Goal: Task Accomplishment & Management: Manage account settings

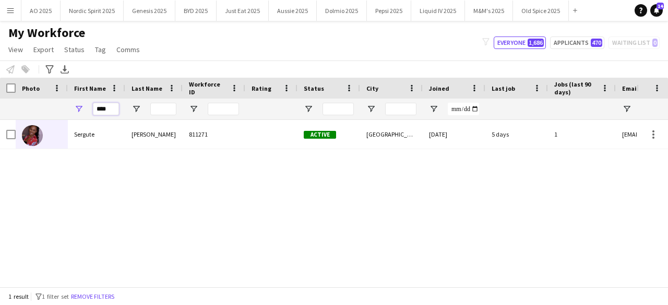
click at [108, 108] on input "****" at bounding box center [106, 109] width 26 height 13
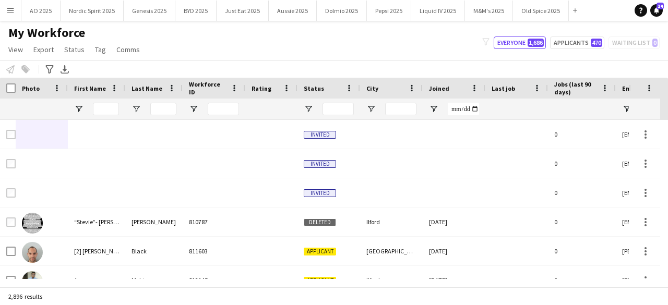
click at [9, 11] on app-icon "Menu" at bounding box center [10, 10] width 8 height 8
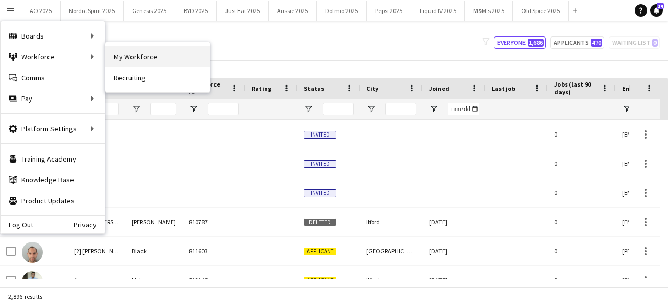
click at [112, 63] on link "My Workforce" at bounding box center [157, 56] width 104 height 21
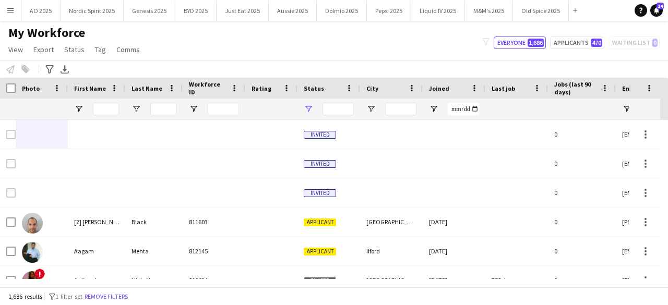
type input "**********"
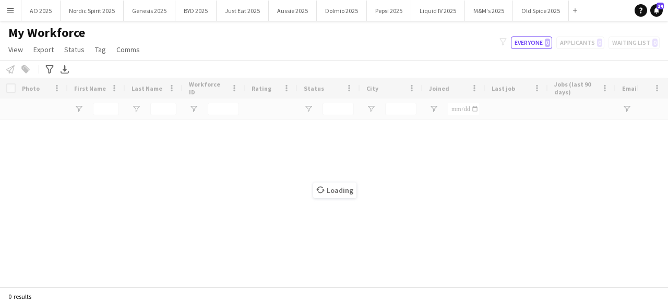
click at [8, 14] on app-icon "Menu" at bounding box center [10, 10] width 8 height 8
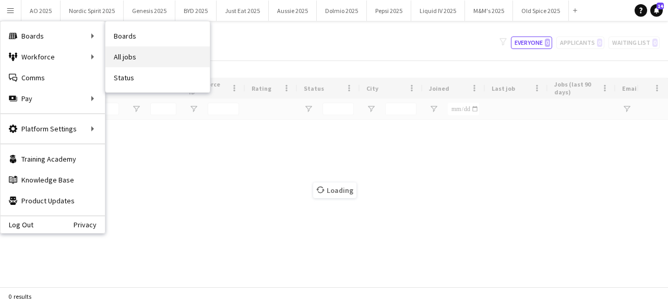
click at [125, 52] on link "All jobs" at bounding box center [157, 56] width 104 height 21
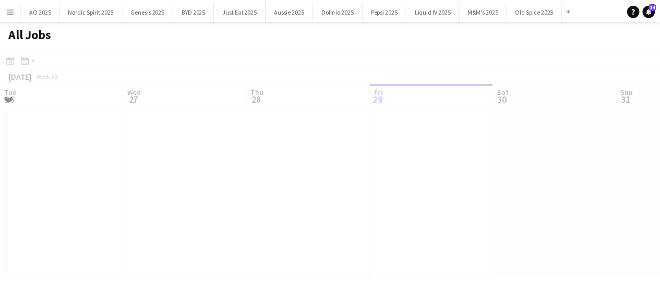
scroll to position [0, 249]
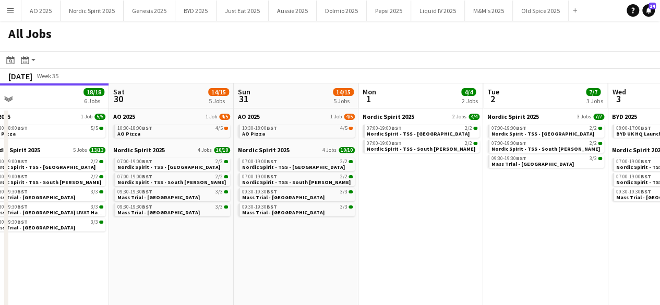
drag, startPoint x: 302, startPoint y: 240, endPoint x: 156, endPoint y: 256, distance: 146.4
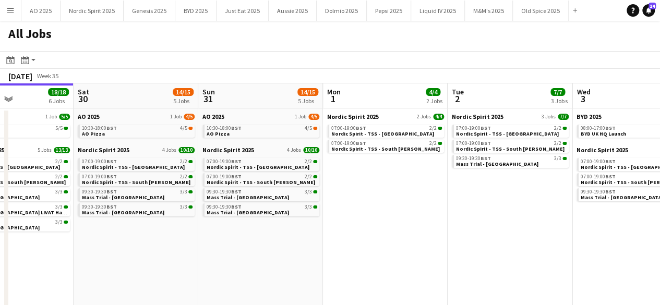
scroll to position [0, 426]
drag, startPoint x: 252, startPoint y: 238, endPoint x: 222, endPoint y: 244, distance: 30.8
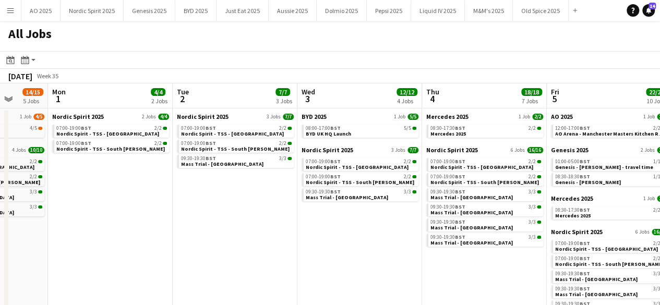
scroll to position [0, 307]
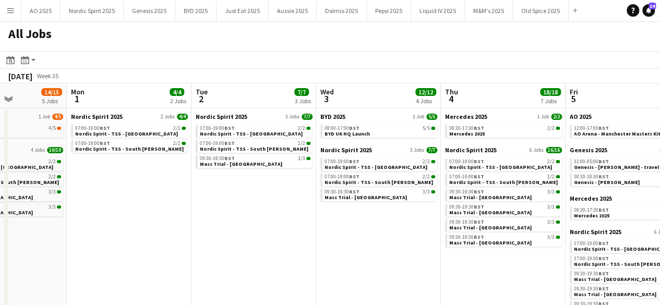
drag, startPoint x: 403, startPoint y: 223, endPoint x: 148, endPoint y: 251, distance: 256.6
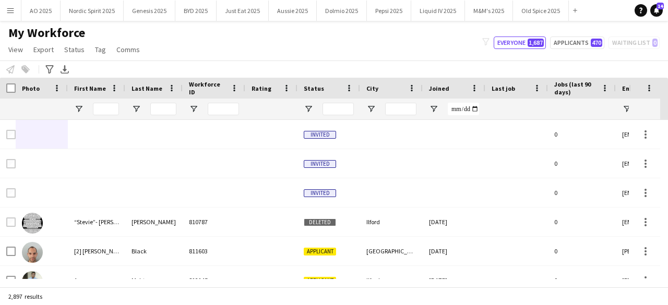
click at [20, 11] on button "Menu" at bounding box center [10, 10] width 21 height 21
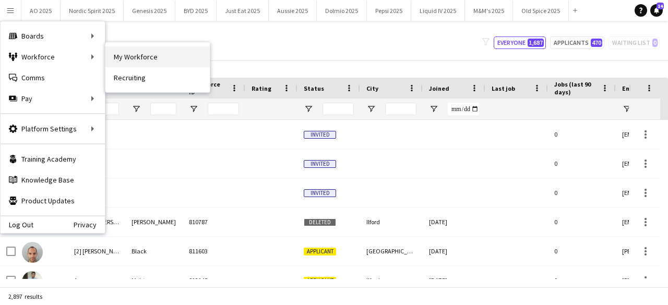
click at [122, 51] on link "My Workforce" at bounding box center [157, 56] width 104 height 21
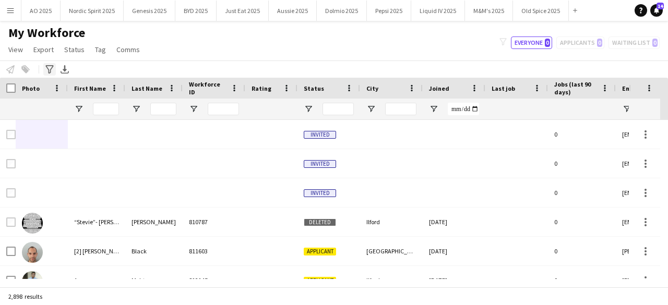
click at [51, 71] on icon "Advanced filters" at bounding box center [49, 69] width 8 height 8
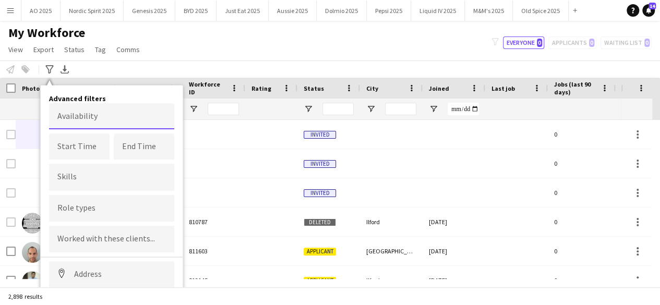
click at [86, 122] on body "Menu Boards Boards Boards All jobs Status Workforce Workforce My Workforce Recr…" at bounding box center [330, 152] width 660 height 305
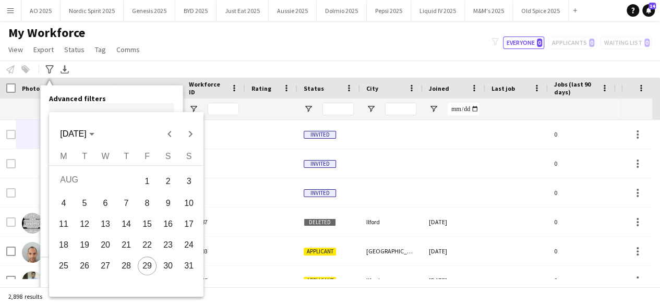
click at [193, 269] on span "31" at bounding box center [188, 266] width 19 height 19
type input "**********"
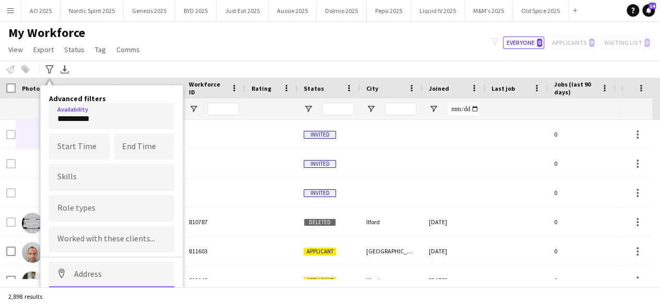
click at [144, 271] on input at bounding box center [111, 274] width 125 height 26
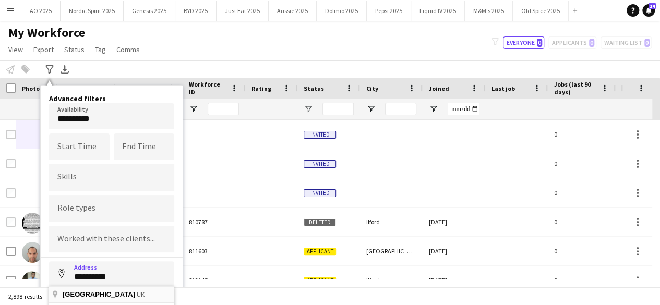
type input "**********"
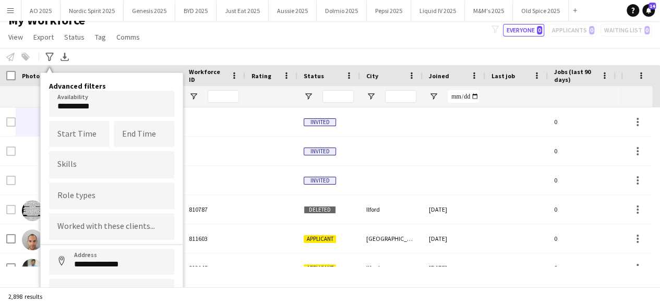
scroll to position [66, 0]
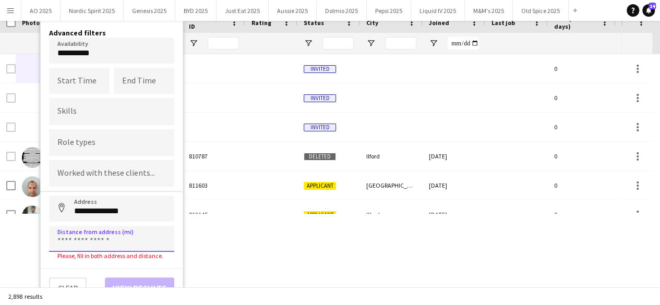
click at [130, 243] on input at bounding box center [111, 239] width 125 height 26
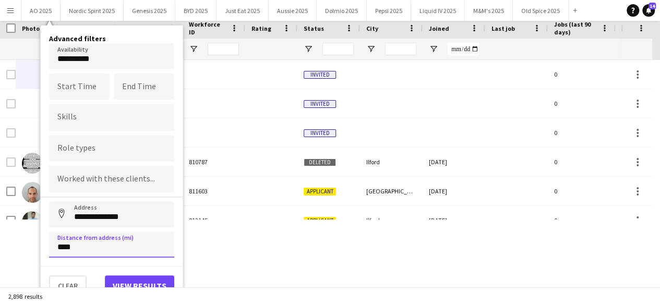
scroll to position [58, 0]
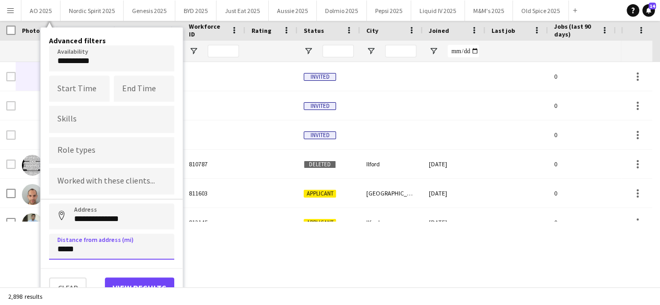
type input "*****"
click at [134, 280] on button "View results" at bounding box center [139, 287] width 69 height 21
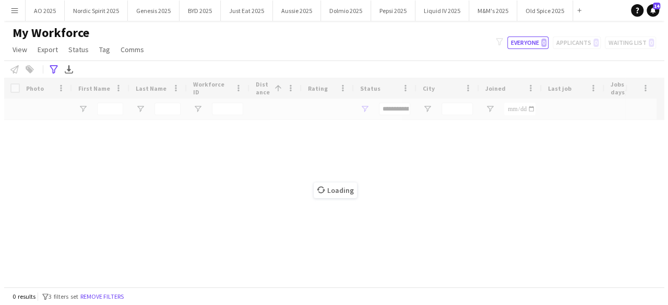
scroll to position [0, 0]
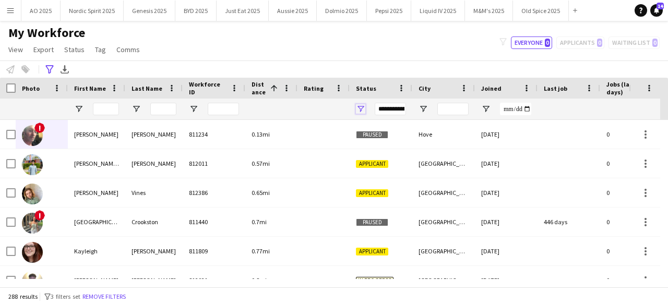
click at [360, 111] on span "Open Filter Menu" at bounding box center [360, 108] width 9 height 9
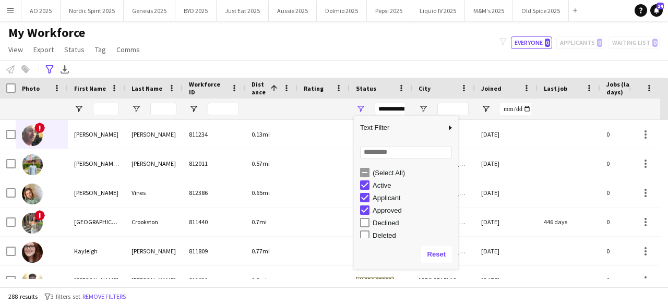
click at [366, 167] on div "(Select All)" at bounding box center [409, 172] width 98 height 13
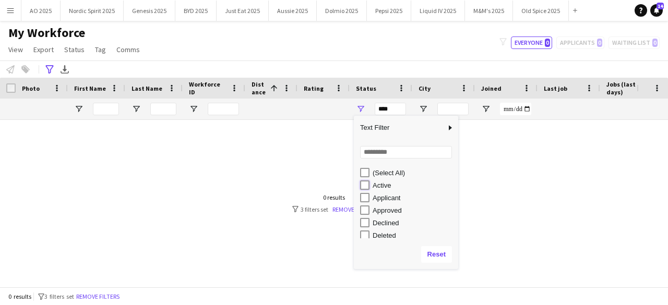
type input "**********"
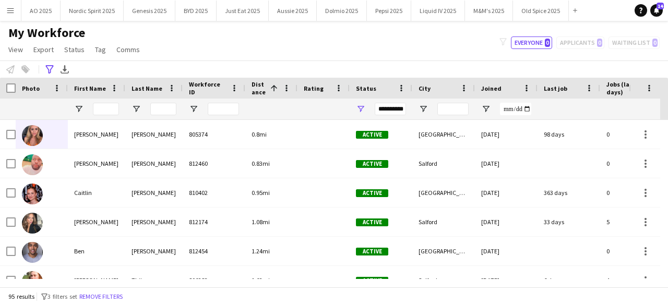
click at [394, 38] on div "My Workforce View Views Default view Compliance Log New view Update view Delete…" at bounding box center [334, 42] width 668 height 35
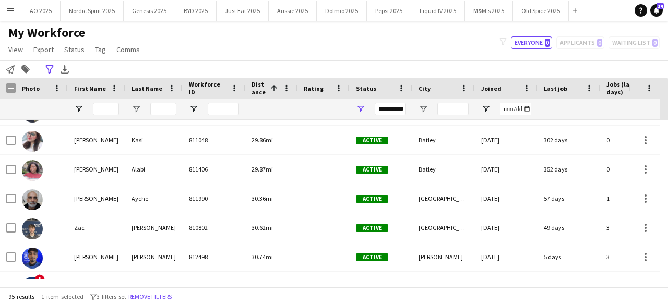
scroll to position [1878, 0]
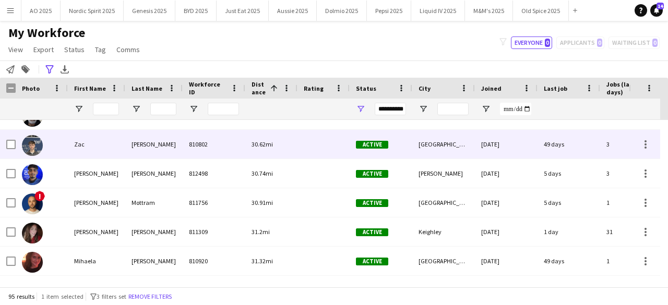
click at [35, 146] on img at bounding box center [32, 145] width 21 height 21
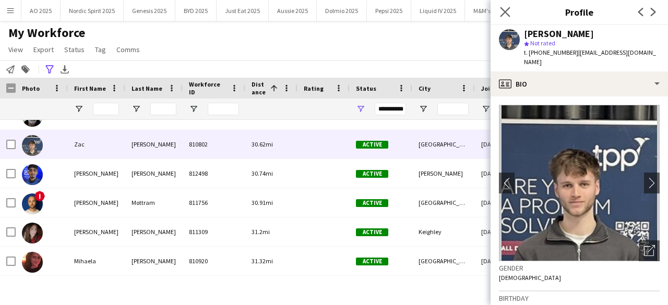
click at [506, 17] on app-icon "Close pop-in" at bounding box center [505, 12] width 15 height 15
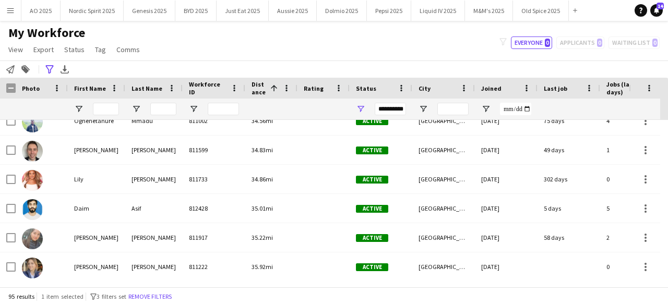
click at [415, 49] on div "My Workforce View Views Default view Compliance Log New view Update view Delete…" at bounding box center [334, 42] width 668 height 35
click at [666, 119] on div "Hidden maintenance" at bounding box center [648, 99] width 39 height 42
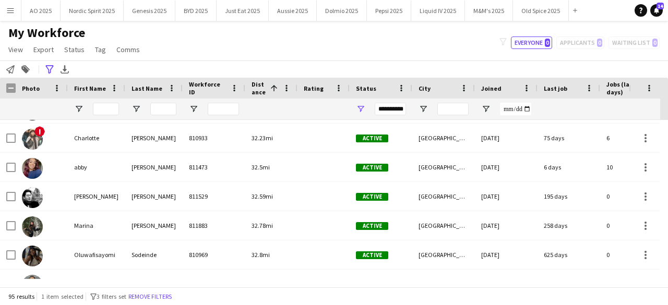
scroll to position [2178, 0]
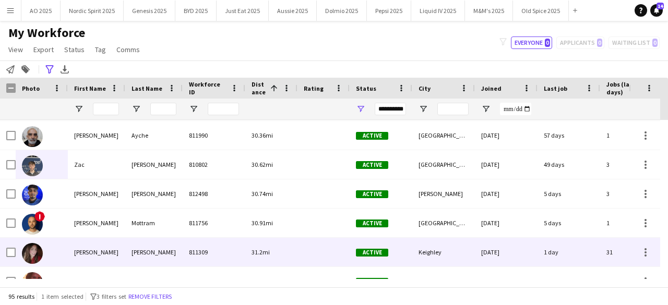
click at [26, 241] on div at bounding box center [32, 252] width 21 height 29
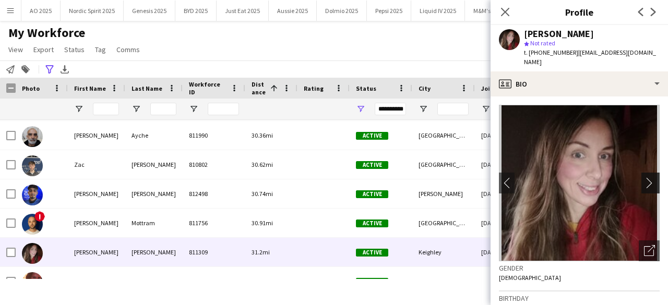
click at [646, 177] on app-icon "chevron-right" at bounding box center [652, 182] width 16 height 11
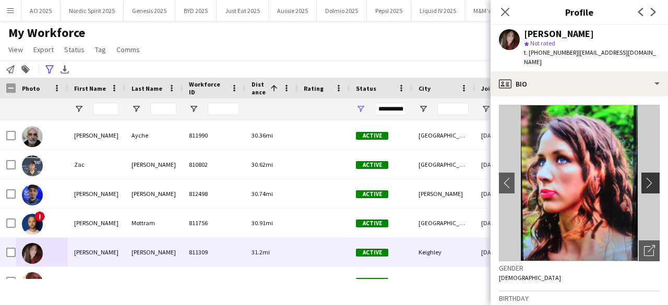
click at [646, 177] on app-icon "chevron-right" at bounding box center [652, 182] width 16 height 11
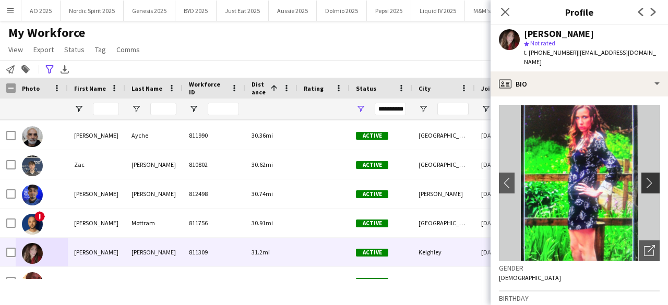
click at [646, 177] on app-icon "chevron-right" at bounding box center [652, 182] width 16 height 11
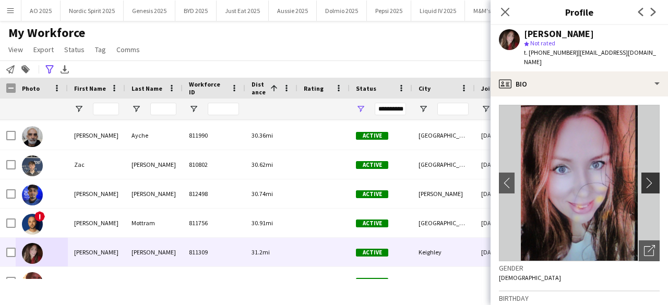
click at [646, 177] on app-icon "chevron-right" at bounding box center [652, 182] width 16 height 11
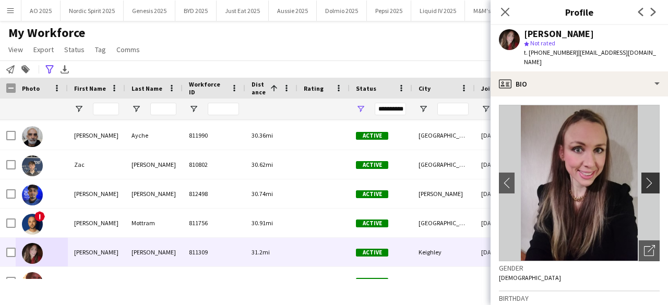
click at [646, 177] on app-icon "chevron-right" at bounding box center [652, 182] width 16 height 11
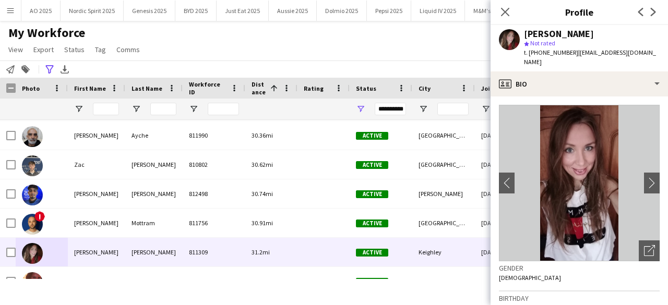
click at [292, 47] on div "My Workforce View Views Default view Compliance Log New view Update view Delete…" at bounding box center [334, 42] width 668 height 35
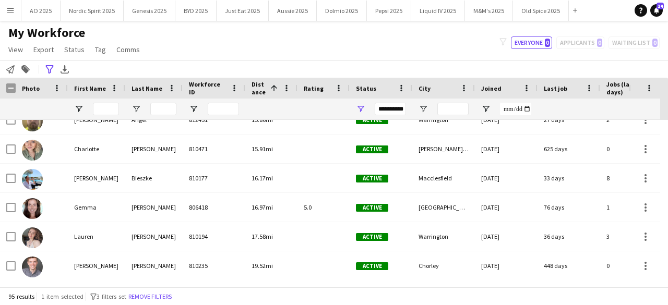
scroll to position [1171, 0]
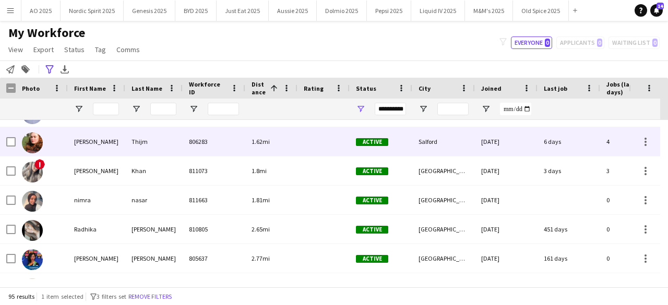
click at [35, 142] on img at bounding box center [32, 142] width 21 height 21
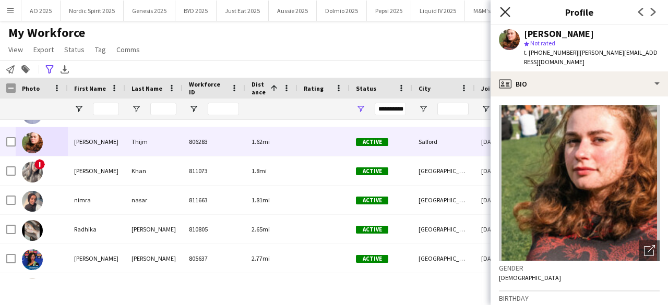
click at [503, 13] on icon at bounding box center [505, 12] width 10 height 10
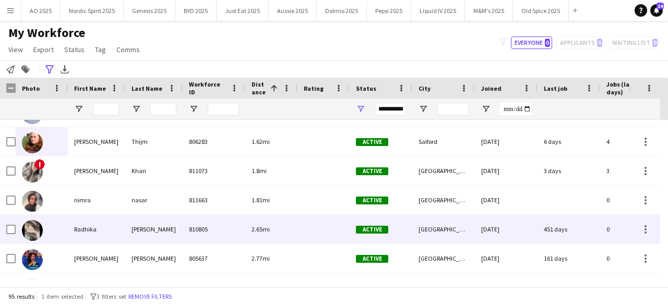
click at [31, 229] on img at bounding box center [32, 230] width 21 height 21
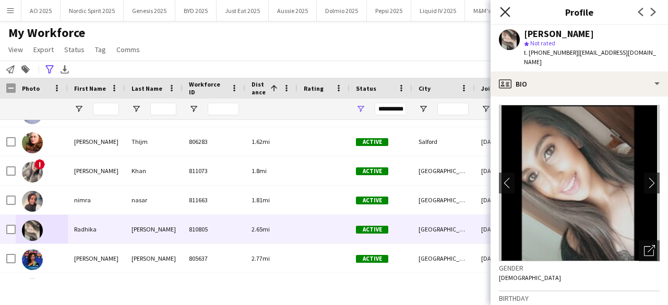
click at [505, 12] on icon at bounding box center [505, 12] width 10 height 10
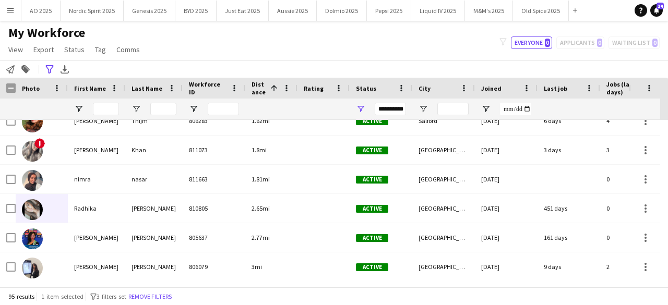
scroll to position [171, 0]
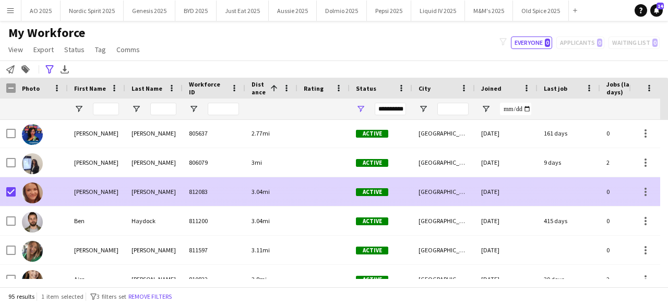
click at [35, 189] on img at bounding box center [32, 193] width 21 height 21
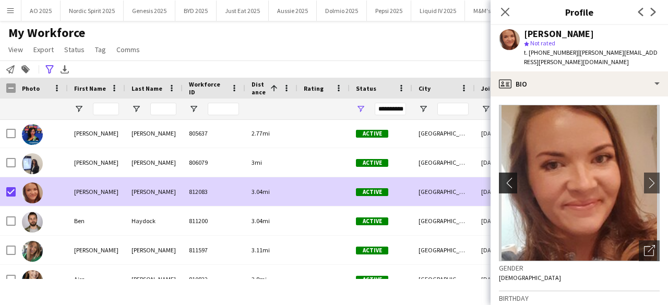
click at [512, 177] on app-icon "chevron-left" at bounding box center [507, 182] width 16 height 11
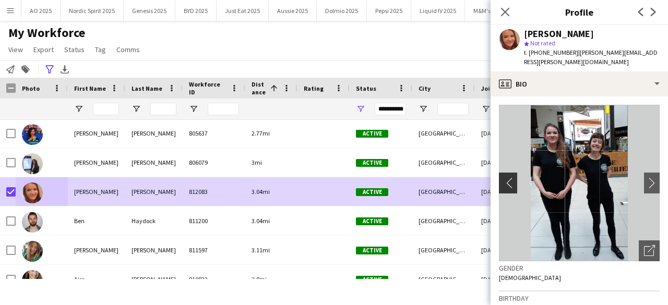
click at [512, 177] on app-icon "chevron-left" at bounding box center [507, 182] width 16 height 11
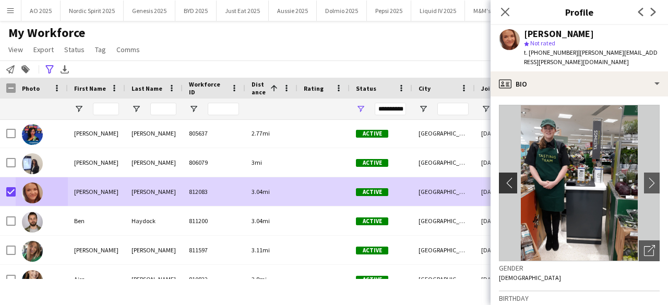
click at [512, 177] on app-icon "chevron-left" at bounding box center [507, 182] width 16 height 11
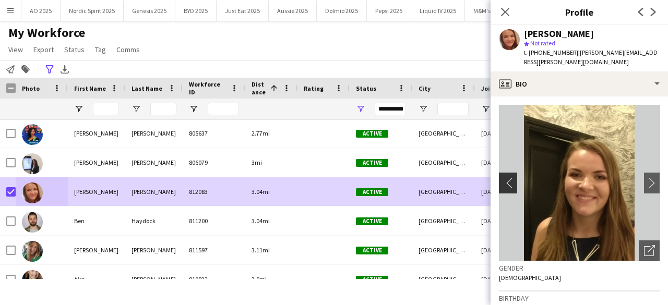
click at [512, 177] on app-icon "chevron-left" at bounding box center [507, 182] width 16 height 11
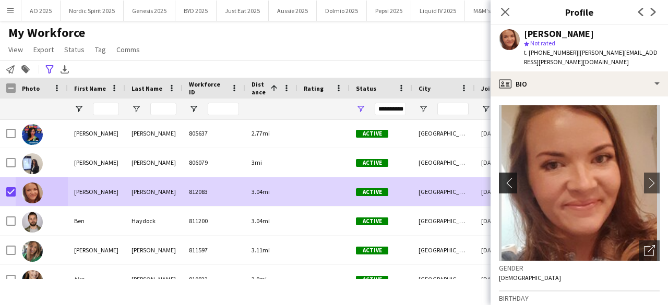
click at [512, 177] on app-icon "chevron-left" at bounding box center [507, 182] width 16 height 11
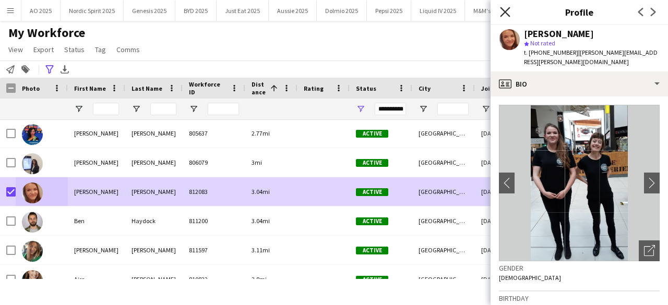
click at [503, 17] on icon "Close pop-in" at bounding box center [505, 12] width 10 height 10
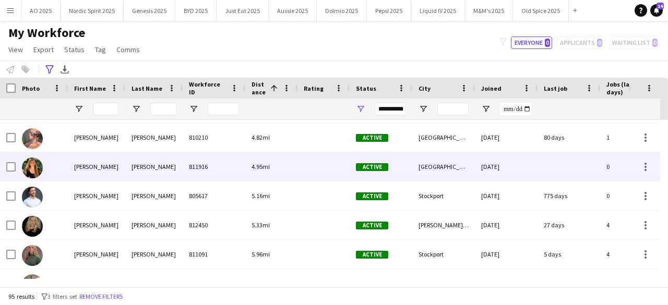
click at [47, 167] on div at bounding box center [42, 166] width 52 height 29
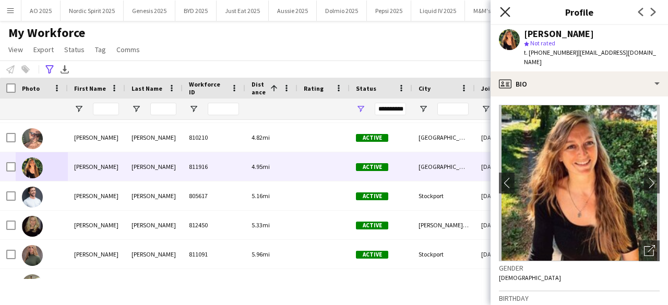
click at [506, 15] on icon at bounding box center [505, 12] width 10 height 10
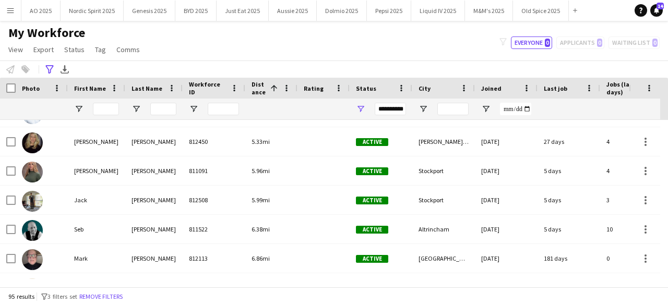
scroll to position [598, 0]
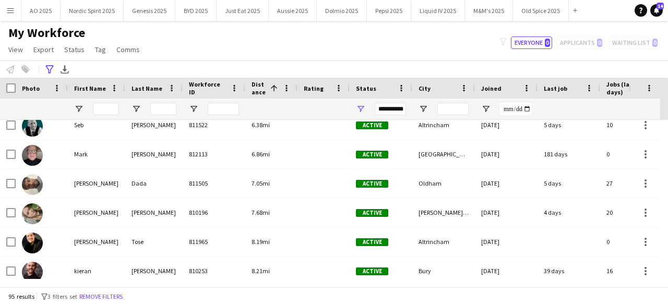
click at [532, 69] on div "**********" at bounding box center [334, 69] width 668 height 17
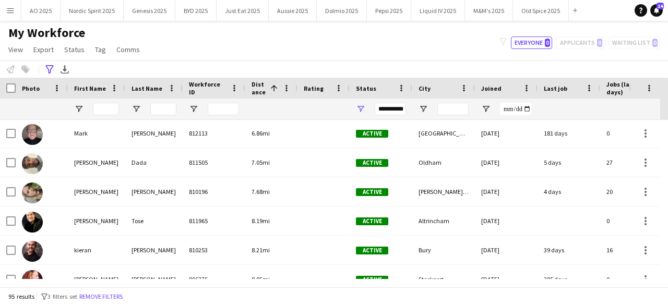
scroll to position [723, 0]
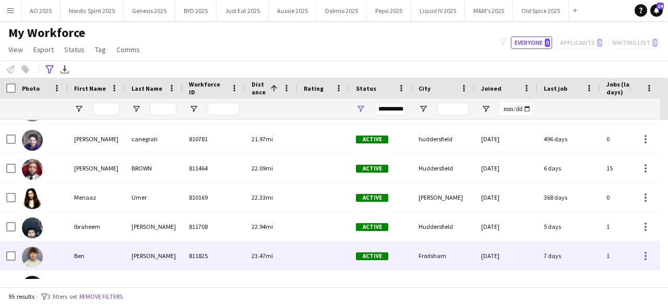
click at [32, 259] on img at bounding box center [32, 257] width 21 height 21
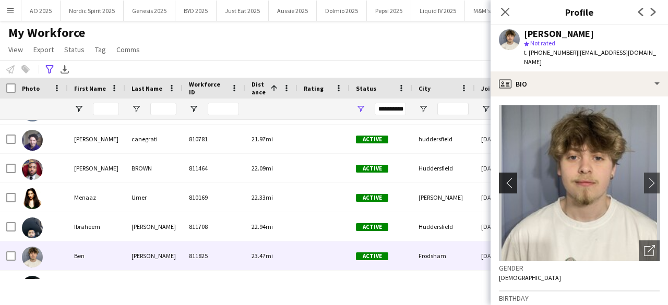
click at [500, 173] on button "chevron-left" at bounding box center [506, 183] width 21 height 21
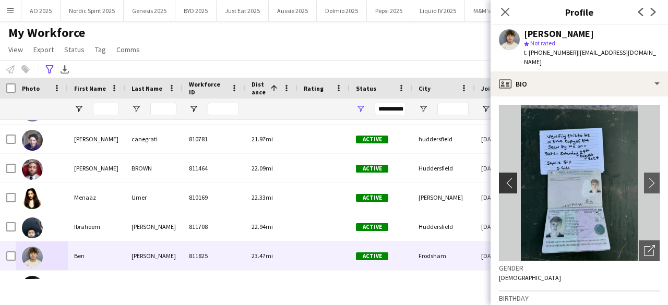
click at [500, 173] on button "chevron-left" at bounding box center [506, 183] width 21 height 21
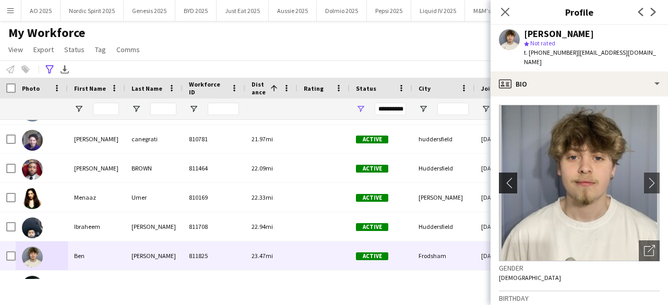
click at [500, 173] on button "chevron-left" at bounding box center [506, 183] width 21 height 21
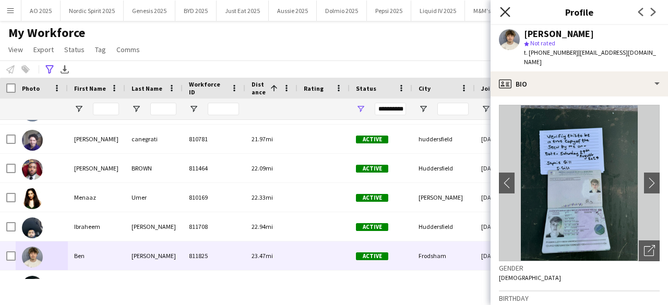
click at [507, 12] on icon "Close pop-in" at bounding box center [505, 12] width 10 height 10
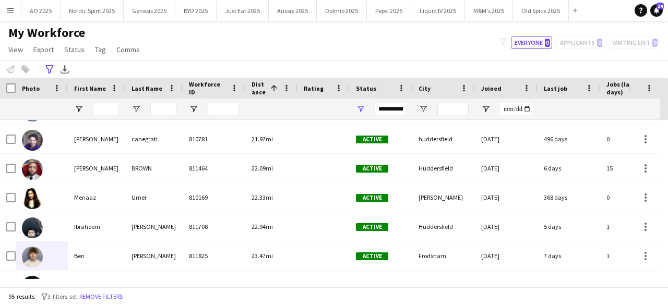
click at [426, 43] on div "My Workforce View Views Default view Compliance Log New view Update view Delete…" at bounding box center [334, 42] width 668 height 35
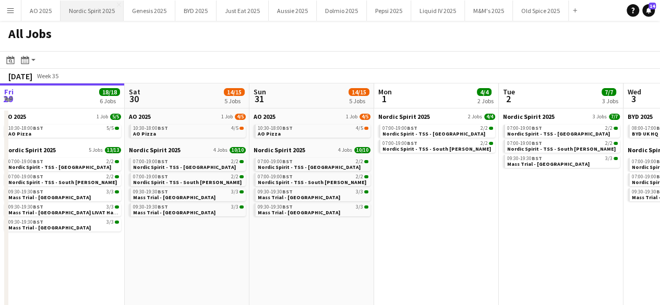
scroll to position [0, 307]
